Goal: Book appointment/travel/reservation

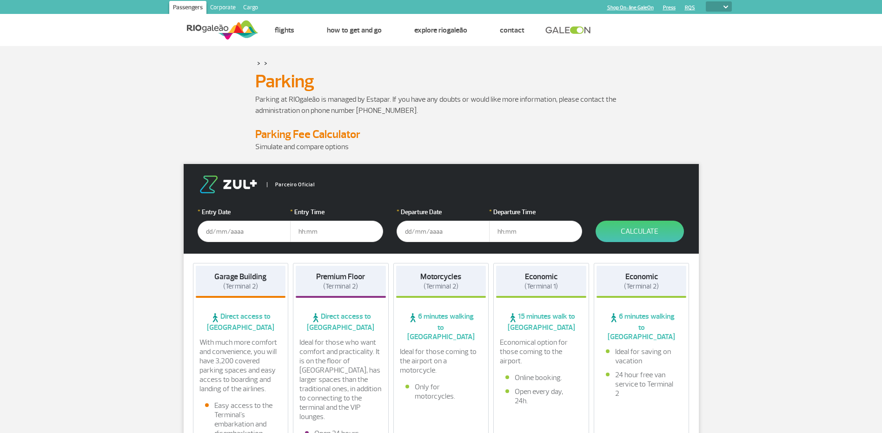
click at [721, 5] on select "PT ENG ESP" at bounding box center [718, 6] width 26 height 10
select select "pt-BR"
click at [705, 1] on select "PT ENG ESP" at bounding box center [718, 6] width 26 height 10
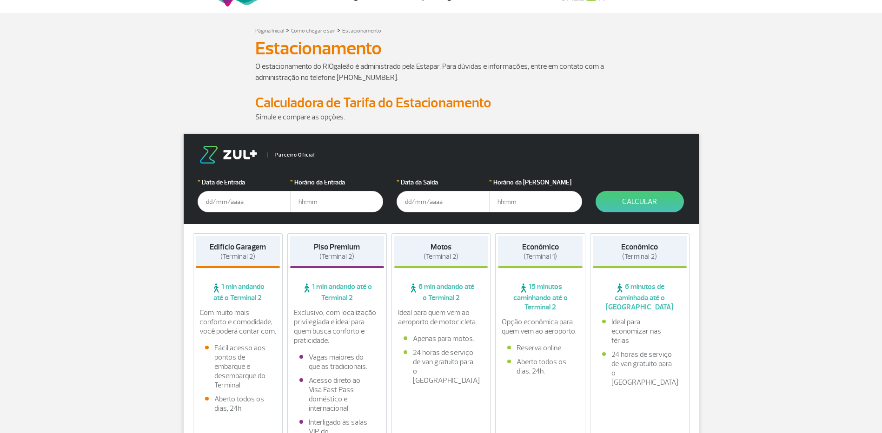
scroll to position [93, 0]
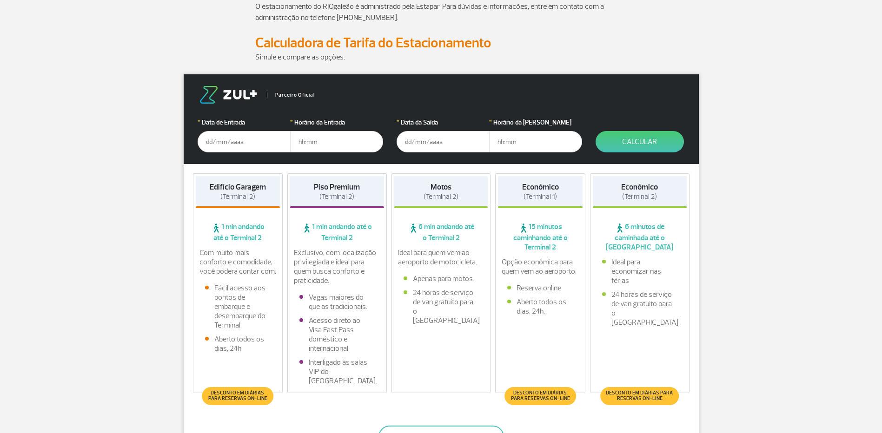
click at [264, 136] on input "text" at bounding box center [243, 141] width 93 height 21
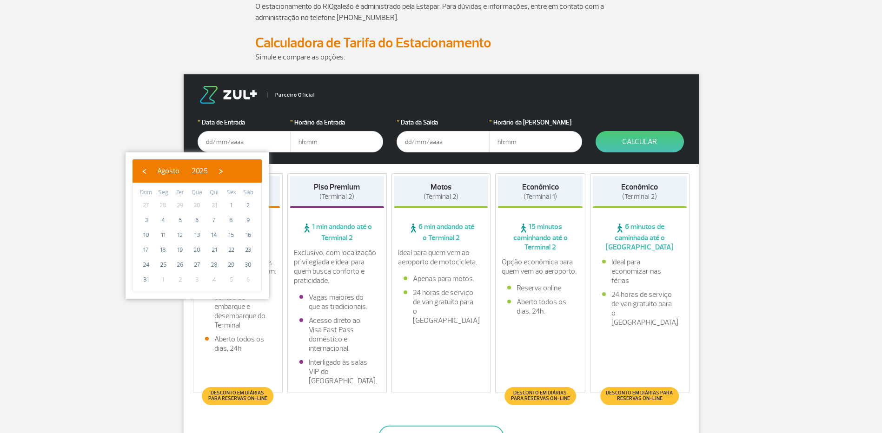
click at [181, 279] on span "2" at bounding box center [179, 279] width 15 height 15
click at [228, 169] on span "›" at bounding box center [221, 171] width 14 height 14
click at [178, 205] on span "2" at bounding box center [179, 205] width 15 height 15
type input "02/09/2025"
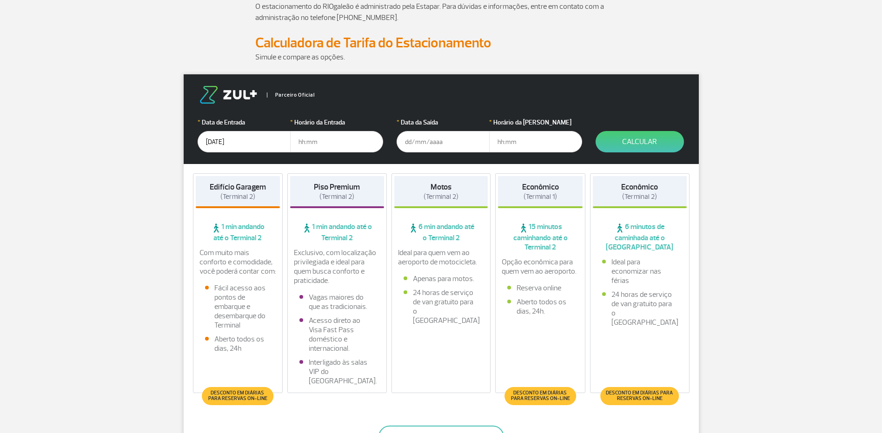
click at [318, 142] on input "text" at bounding box center [336, 141] width 93 height 21
type input "17:00"
click at [446, 140] on input "text" at bounding box center [442, 141] width 93 height 21
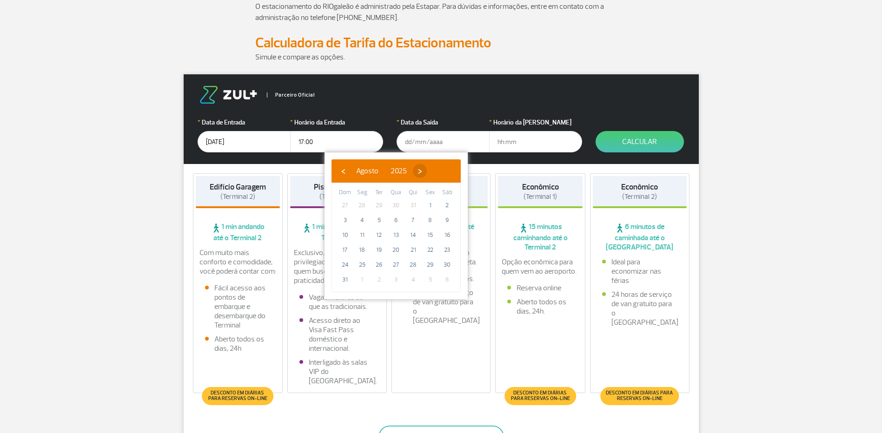
click at [427, 173] on span "›" at bounding box center [420, 171] width 14 height 14
click at [409, 205] on span "4" at bounding box center [413, 205] width 15 height 15
type input "04/09/2025"
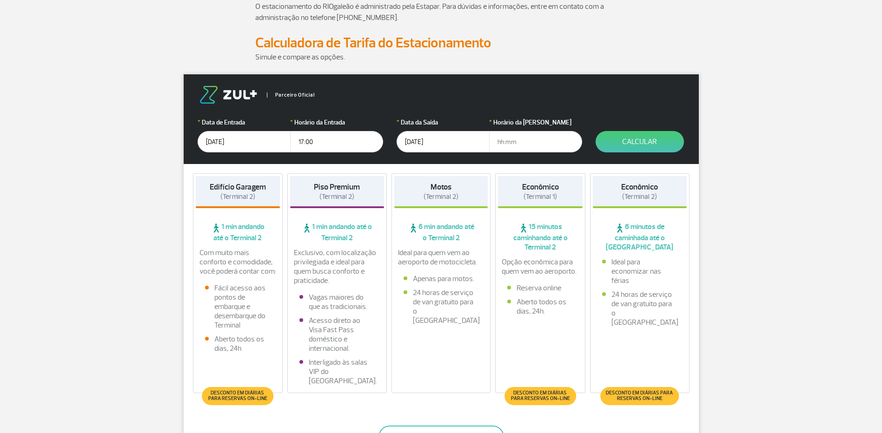
click at [517, 140] on input "text" at bounding box center [535, 141] width 93 height 21
type input "22:00"
click at [618, 140] on button "Calcular" at bounding box center [639, 141] width 88 height 21
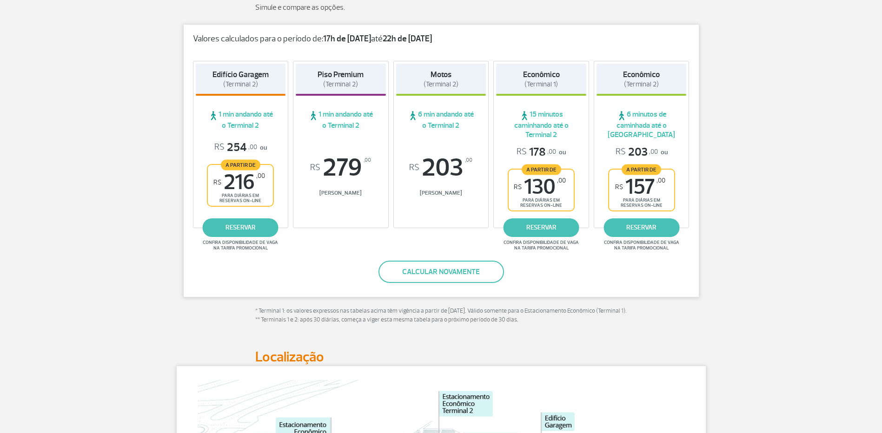
scroll to position [139, 0]
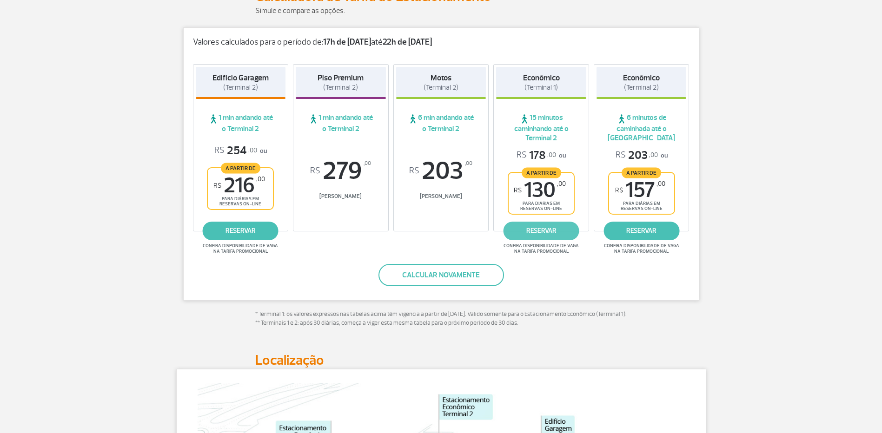
click at [545, 232] on link "reservar" at bounding box center [541, 231] width 76 height 19
